Goal: Information Seeking & Learning: Learn about a topic

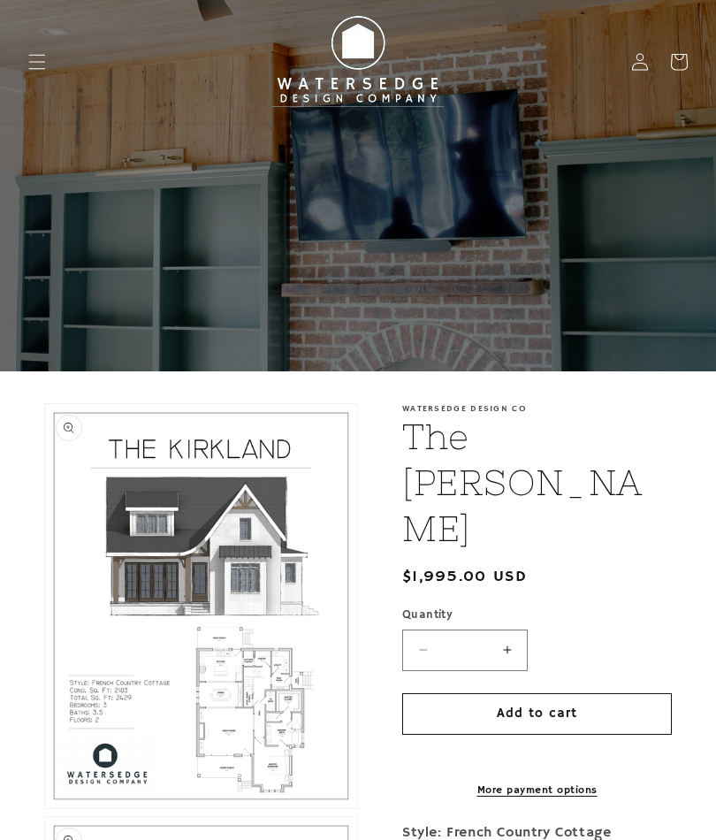
click at [368, 63] on img at bounding box center [358, 62] width 195 height 110
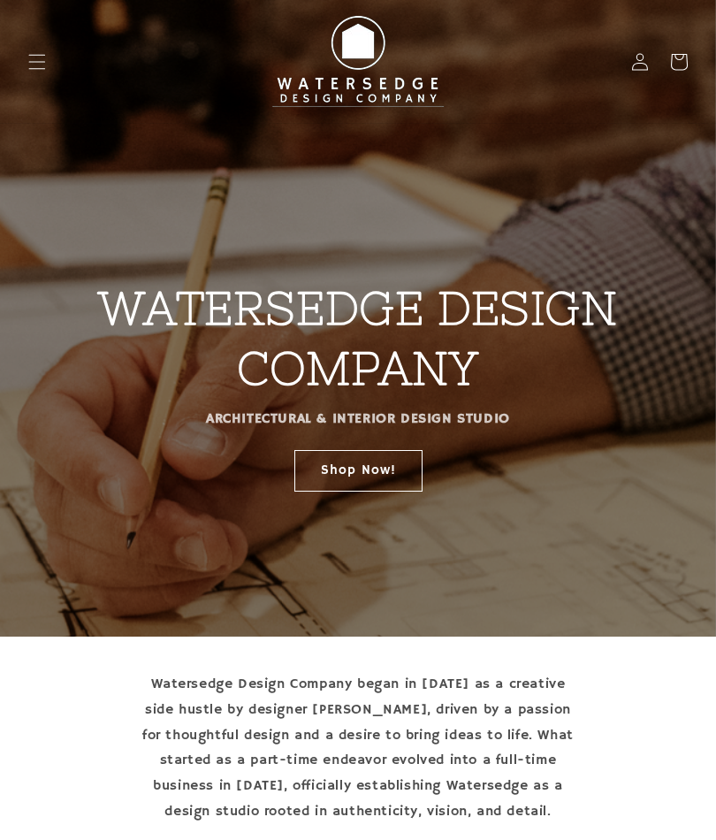
click at [49, 68] on span "Menu" at bounding box center [37, 61] width 39 height 39
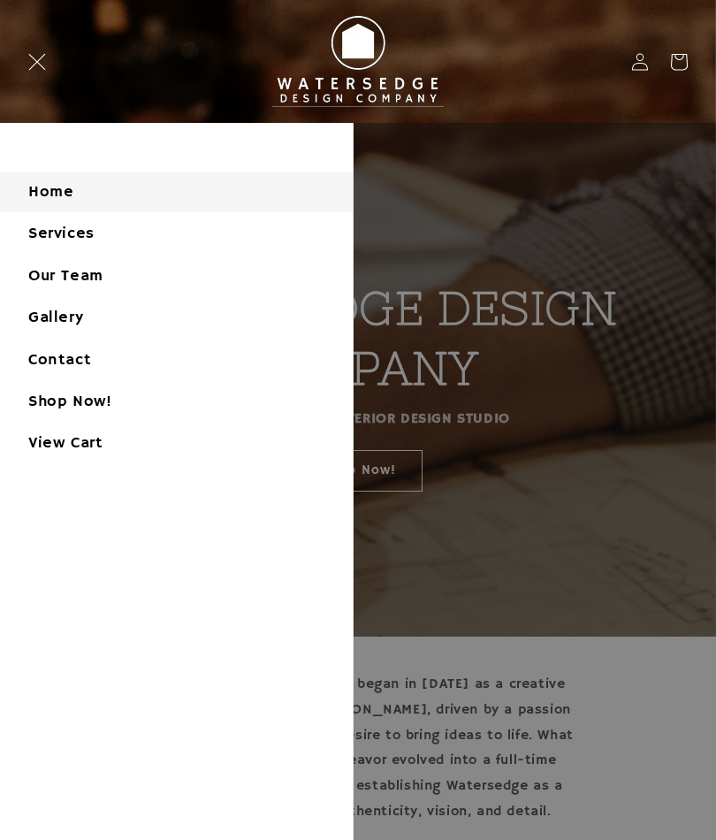
click at [46, 274] on link "Our Team" at bounding box center [176, 276] width 353 height 40
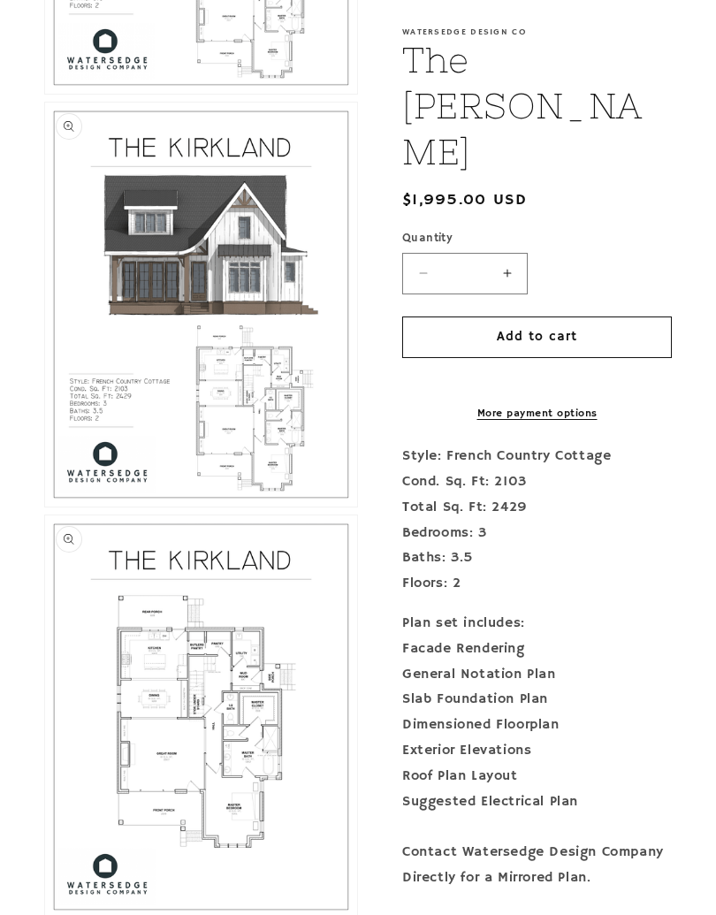
scroll to position [910, 0]
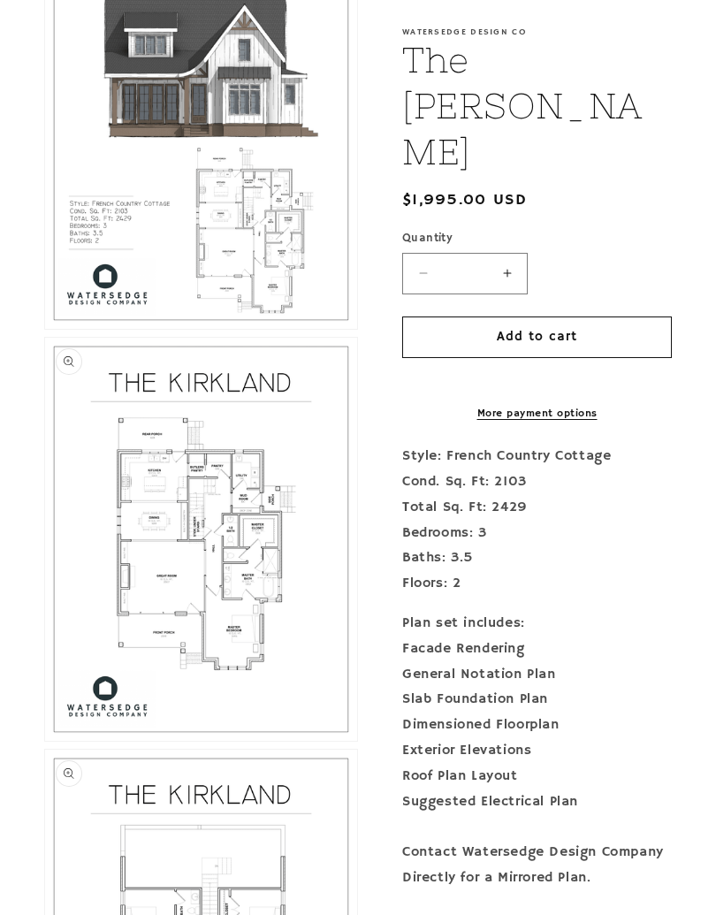
click at [45, 741] on button "Open media 3 in modal" at bounding box center [45, 741] width 0 height 0
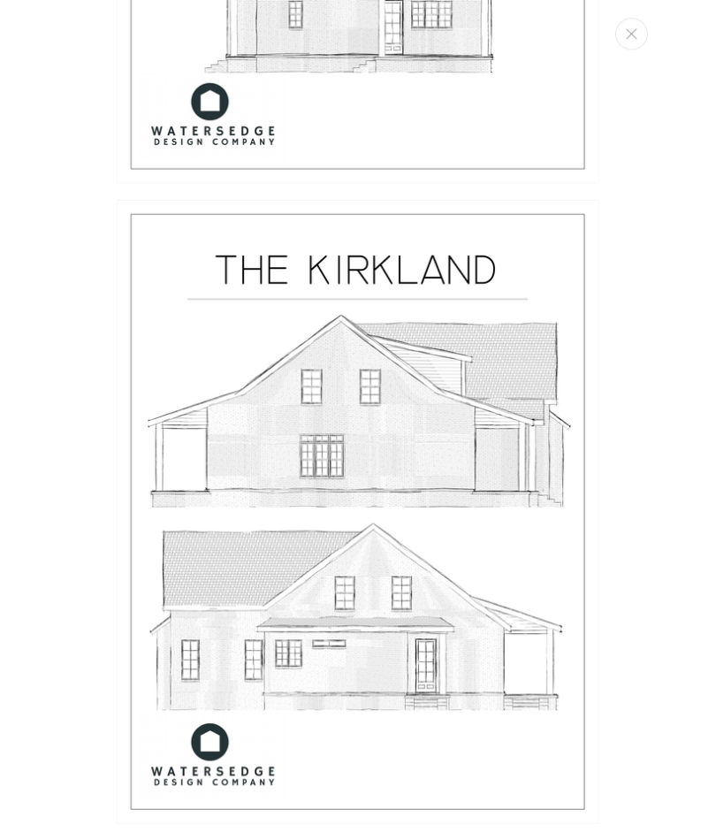
scroll to position [3263, 0]
